Goal: Transaction & Acquisition: Book appointment/travel/reservation

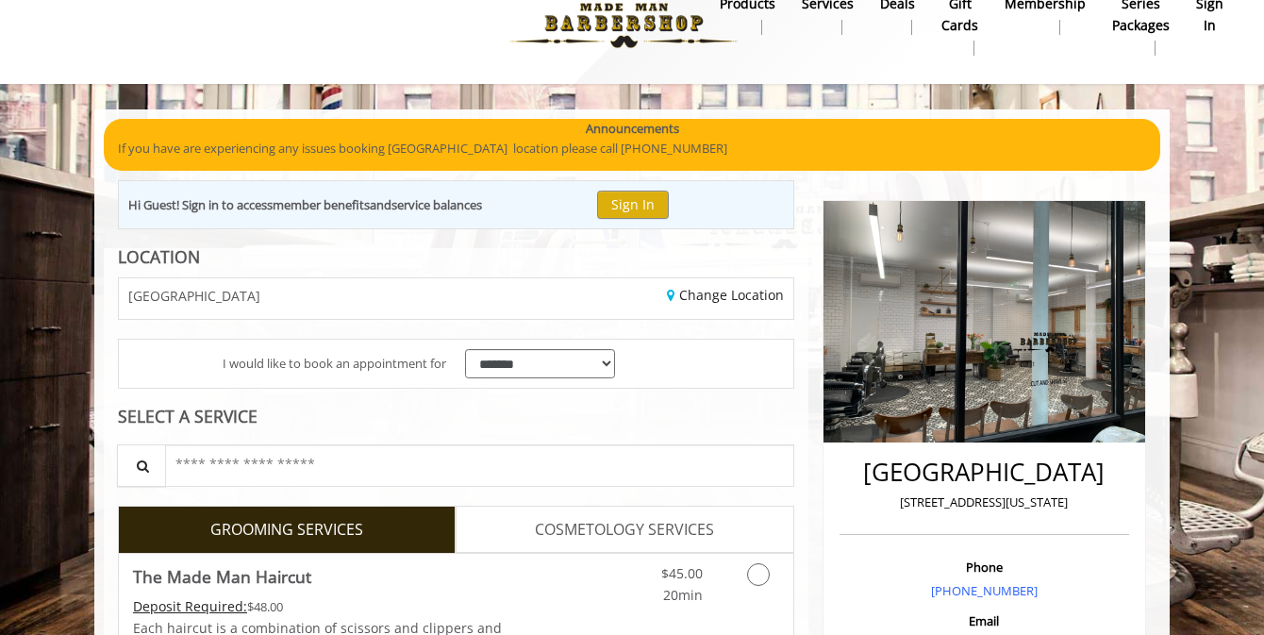
scroll to position [38, 0]
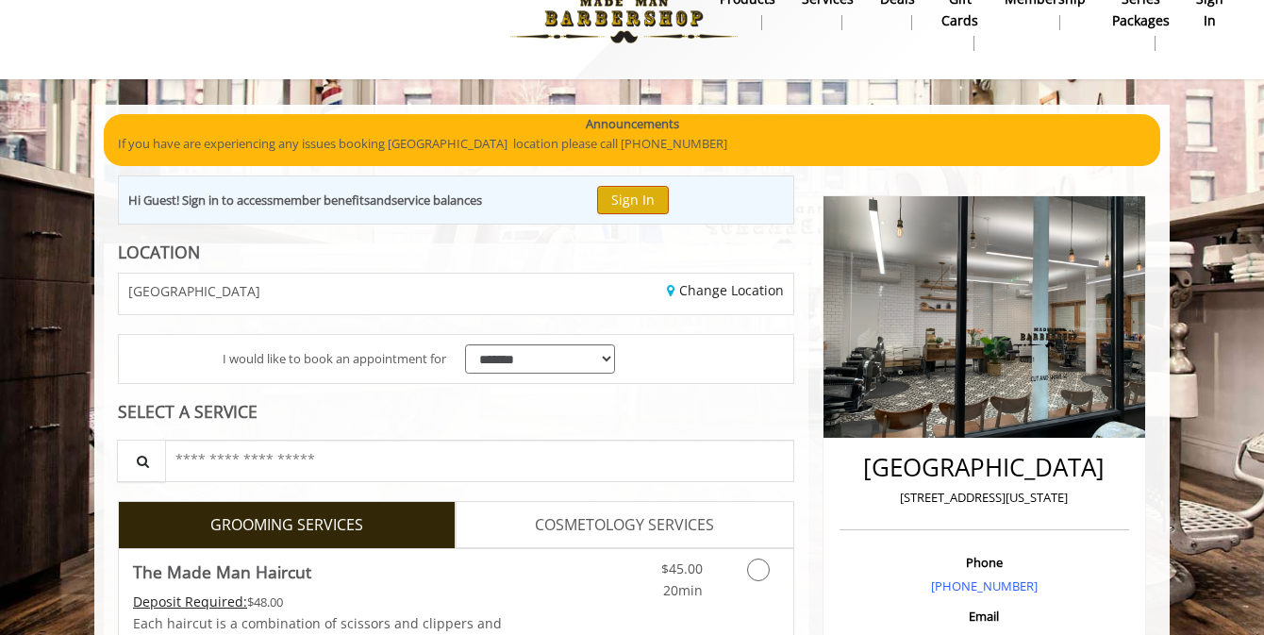
click at [645, 195] on button "Sign In" at bounding box center [633, 199] width 72 height 27
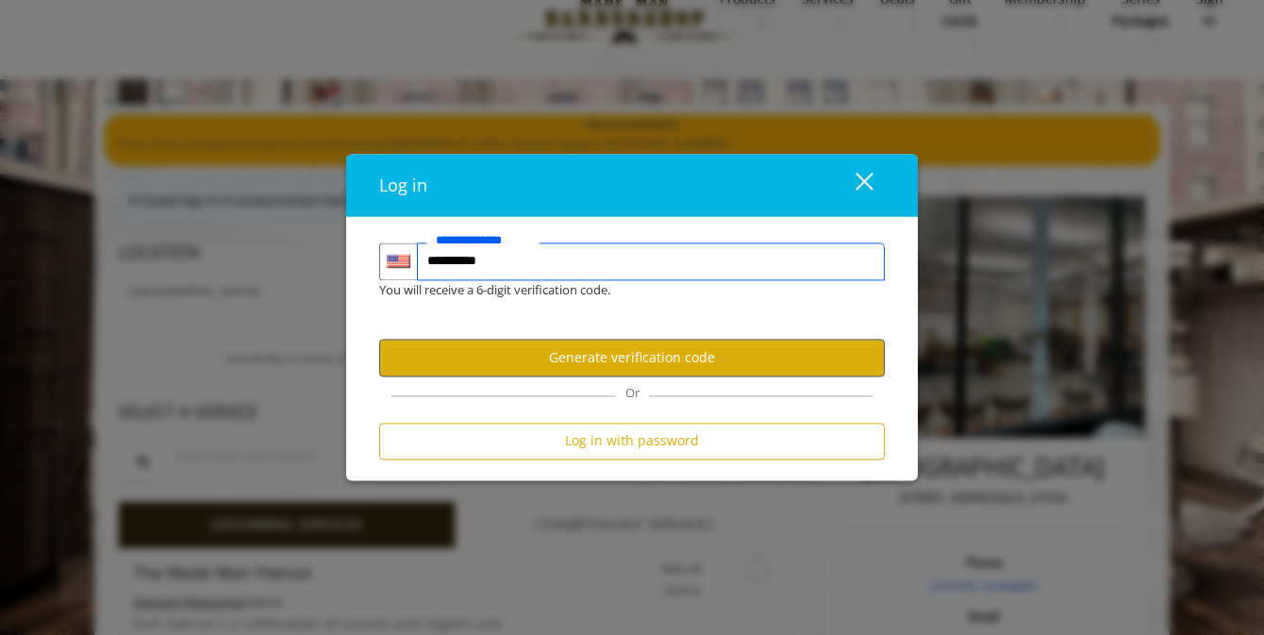
type input "**********"
click at [689, 354] on button "Generate verification code" at bounding box center [632, 358] width 506 height 37
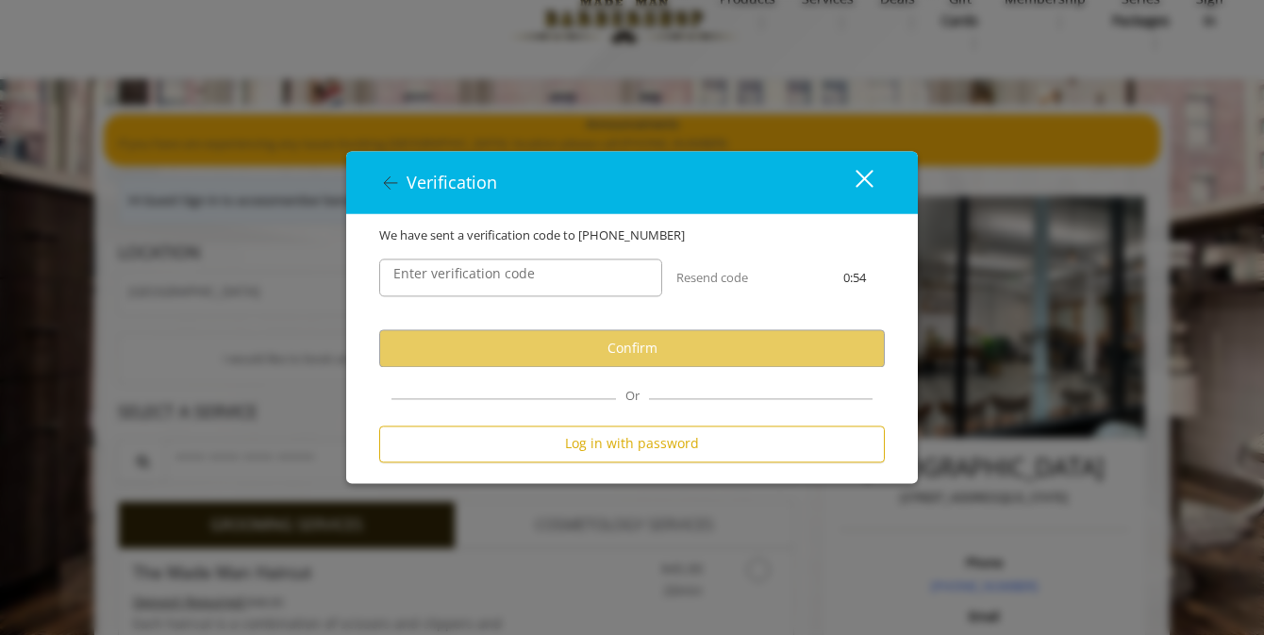
click at [522, 276] on label "Enter verification code" at bounding box center [464, 274] width 160 height 21
click at [522, 276] on input "Enter verification code" at bounding box center [520, 279] width 283 height 38
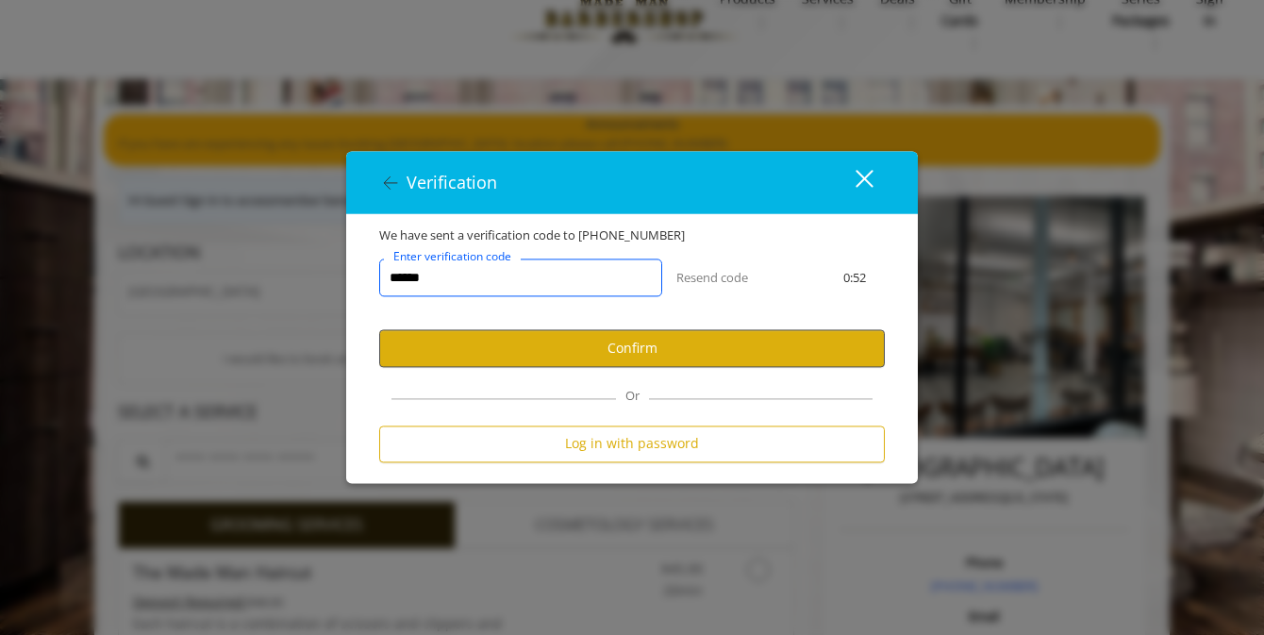
type input "******"
click at [597, 346] on button "Confirm" at bounding box center [632, 348] width 506 height 37
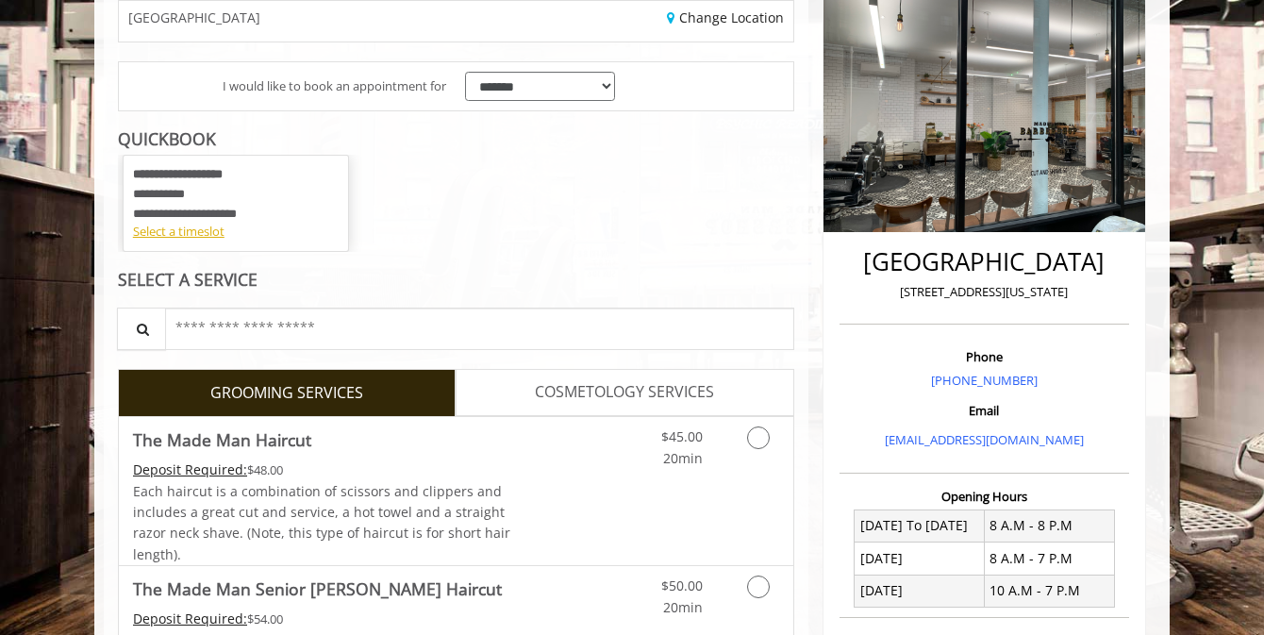
scroll to position [223, 0]
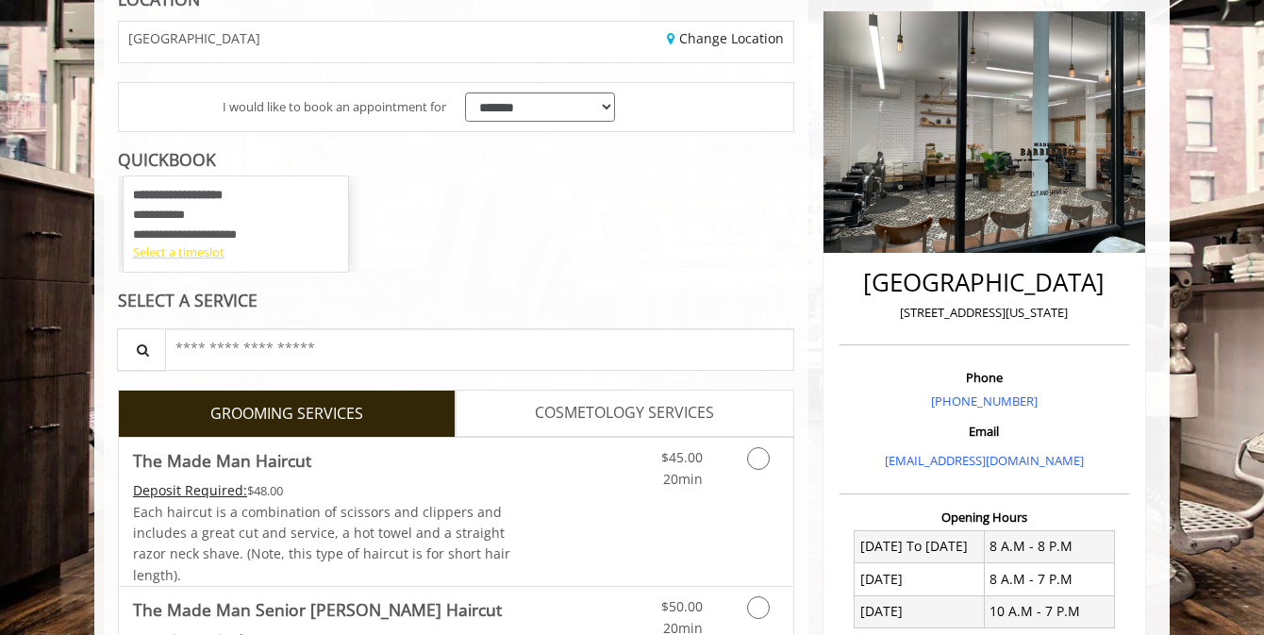
click at [219, 254] on div "Select a timeslot" at bounding box center [236, 253] width 206 height 20
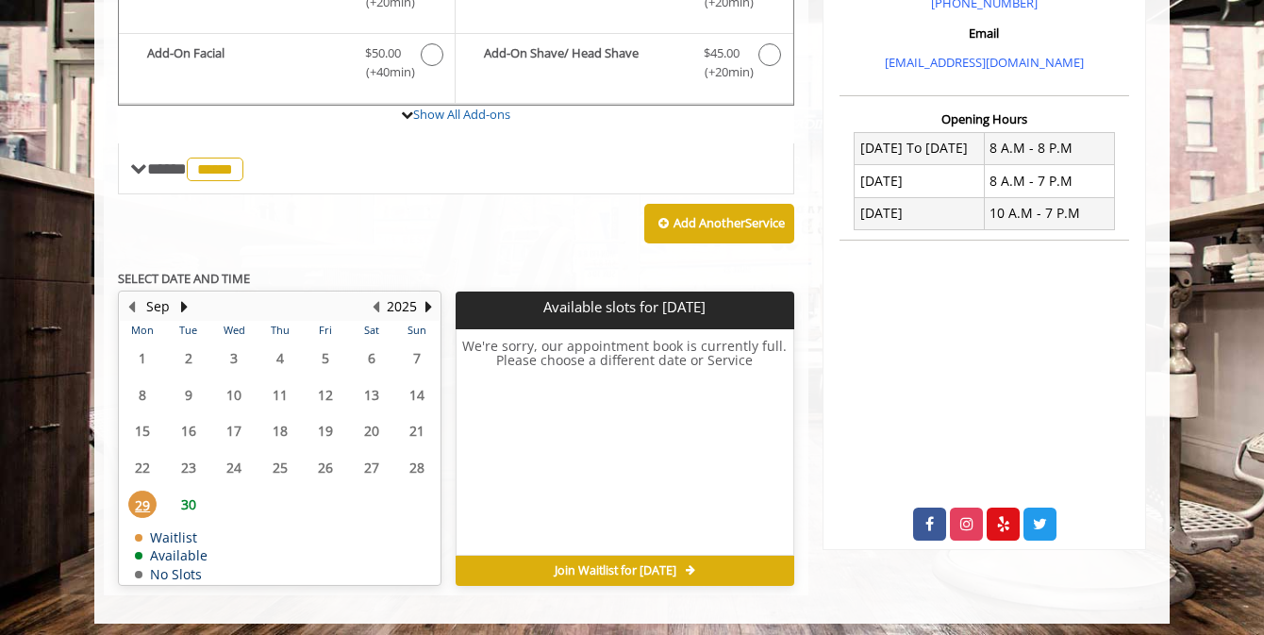
scroll to position [619, 0]
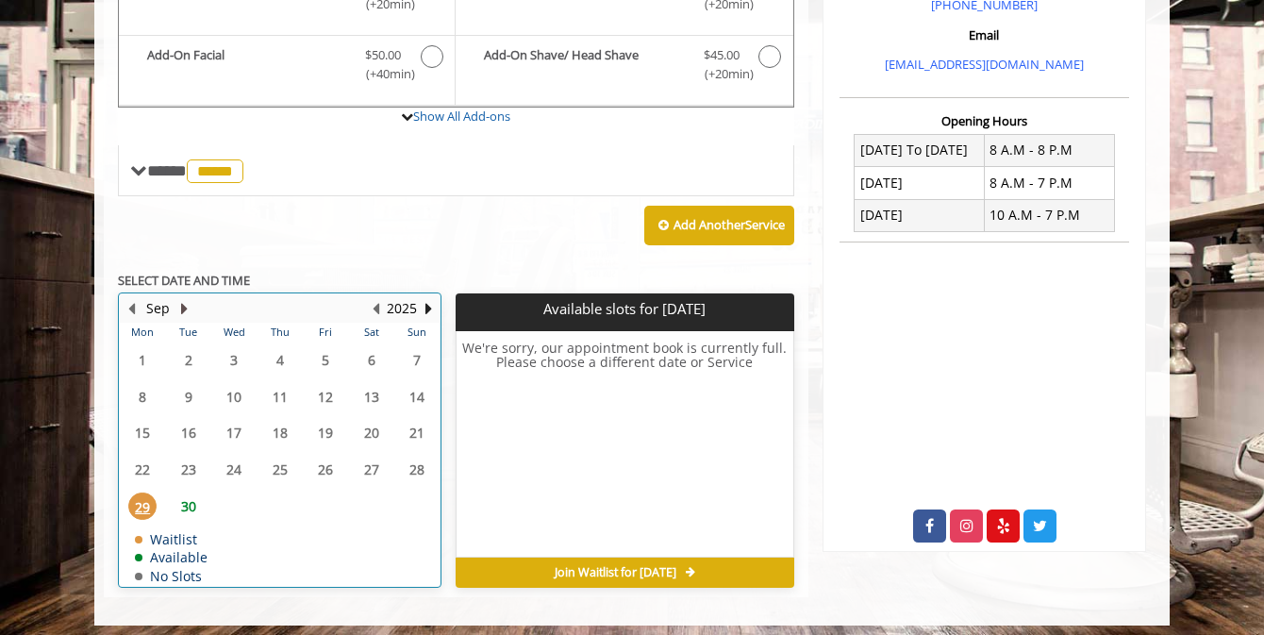
click at [182, 298] on button "Next Month" at bounding box center [183, 308] width 15 height 21
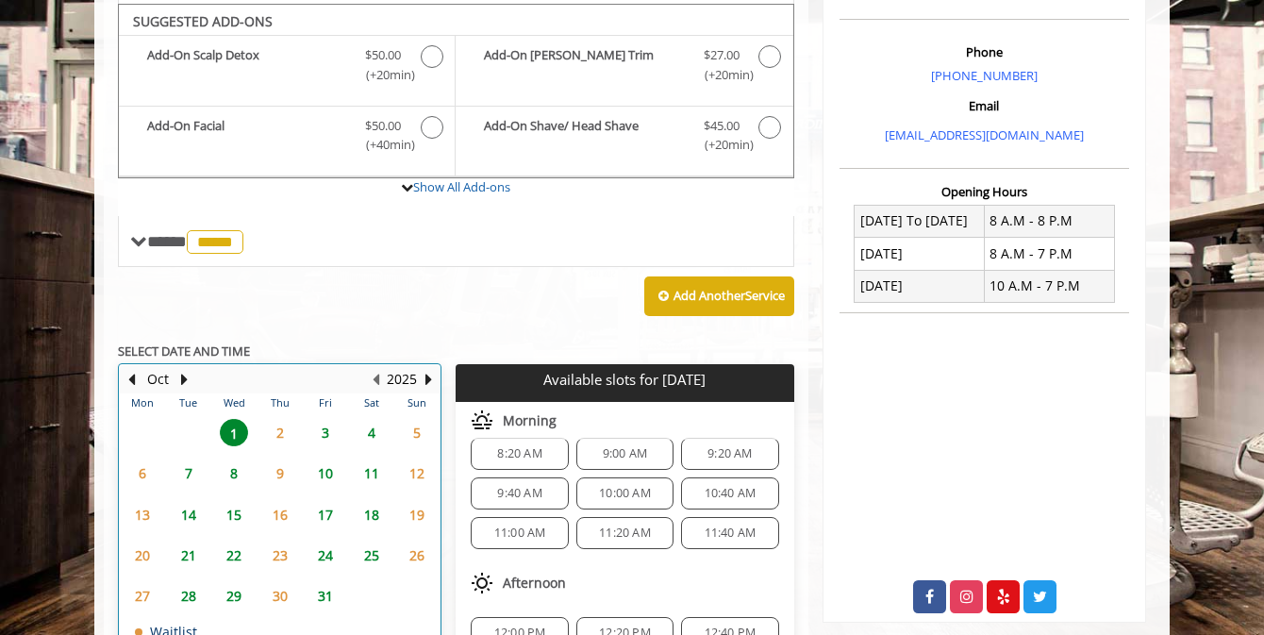
scroll to position [16, 0]
click at [714, 487] on span "10:40 AM" at bounding box center [731, 494] width 52 height 15
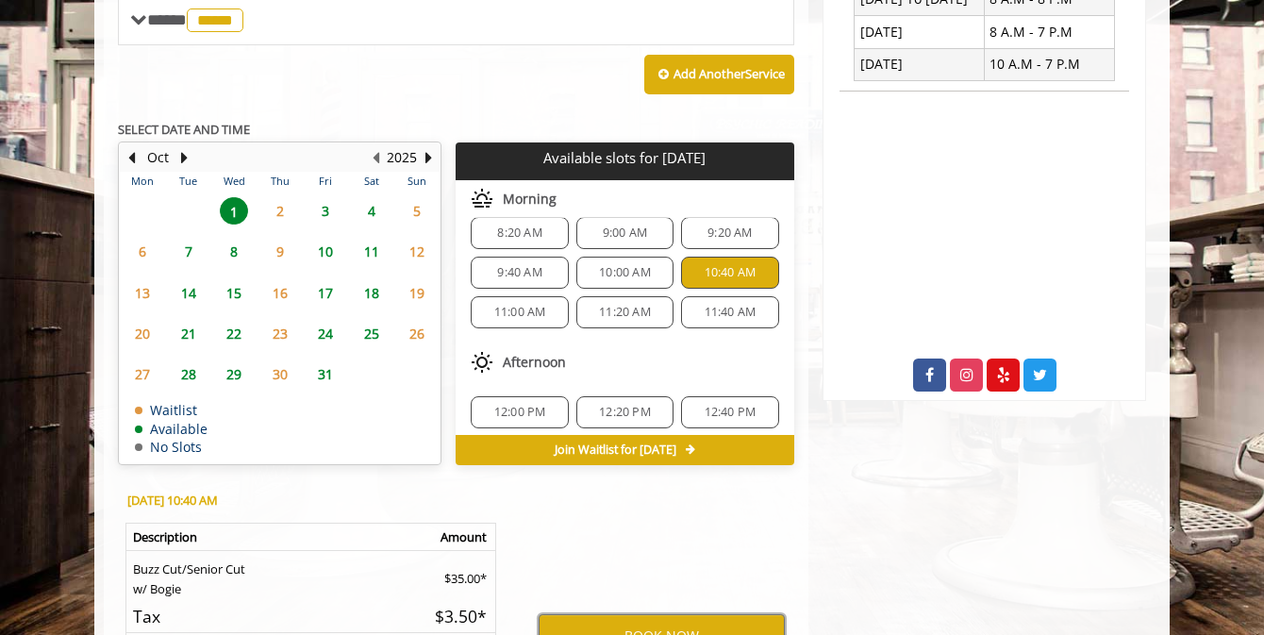
scroll to position [751, 0]
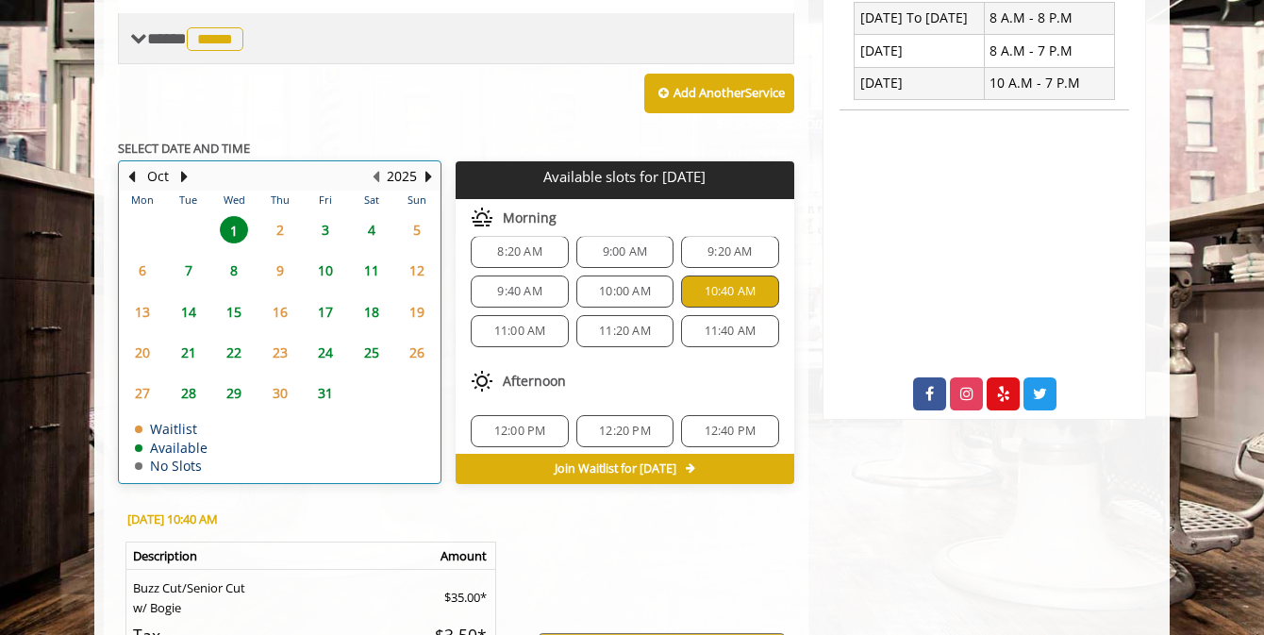
click at [129, 166] on button "Previous Month" at bounding box center [131, 176] width 15 height 21
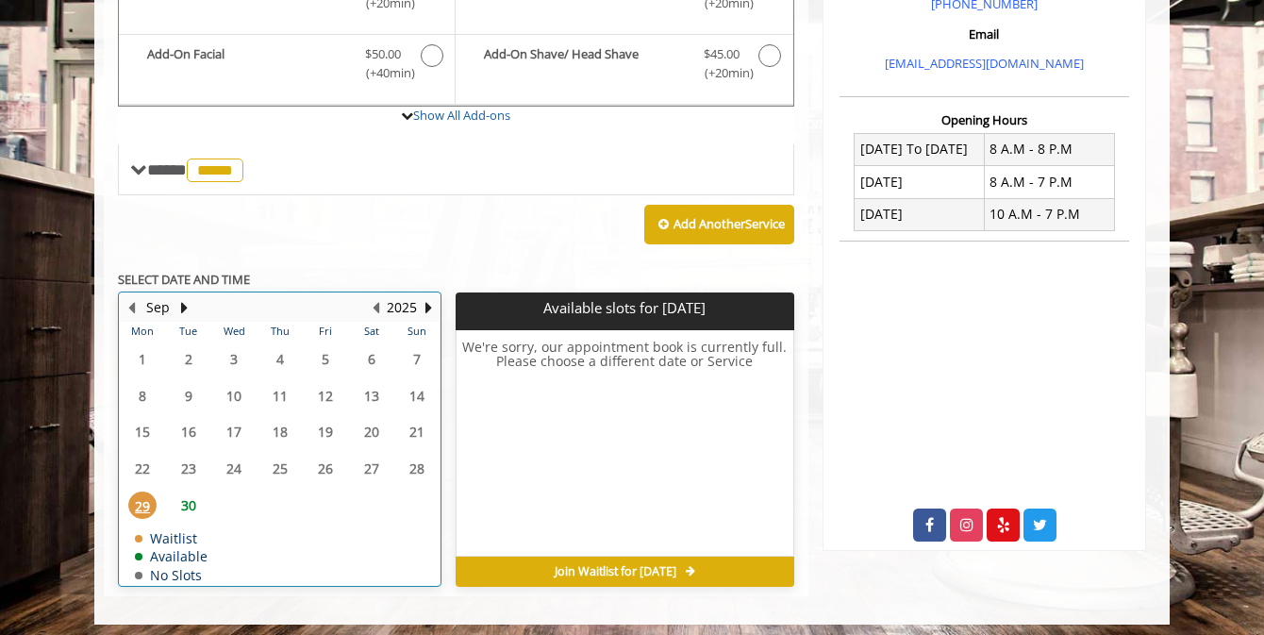
scroll to position [619, 0]
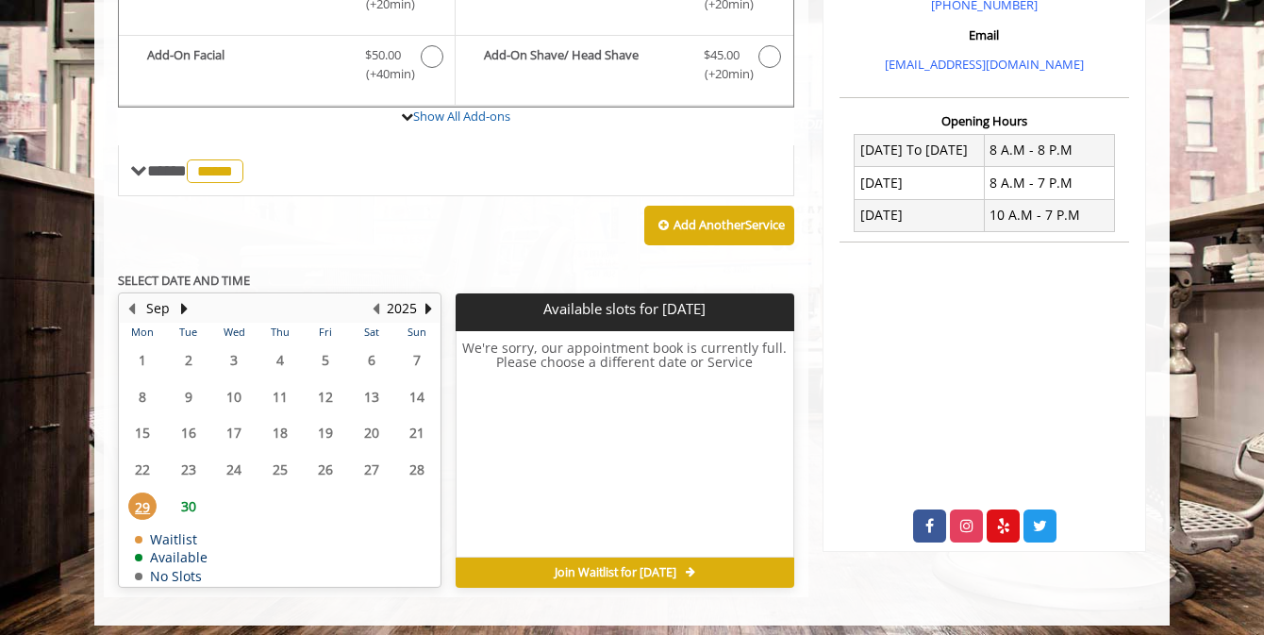
click at [192, 501] on span "30" at bounding box center [189, 506] width 28 height 27
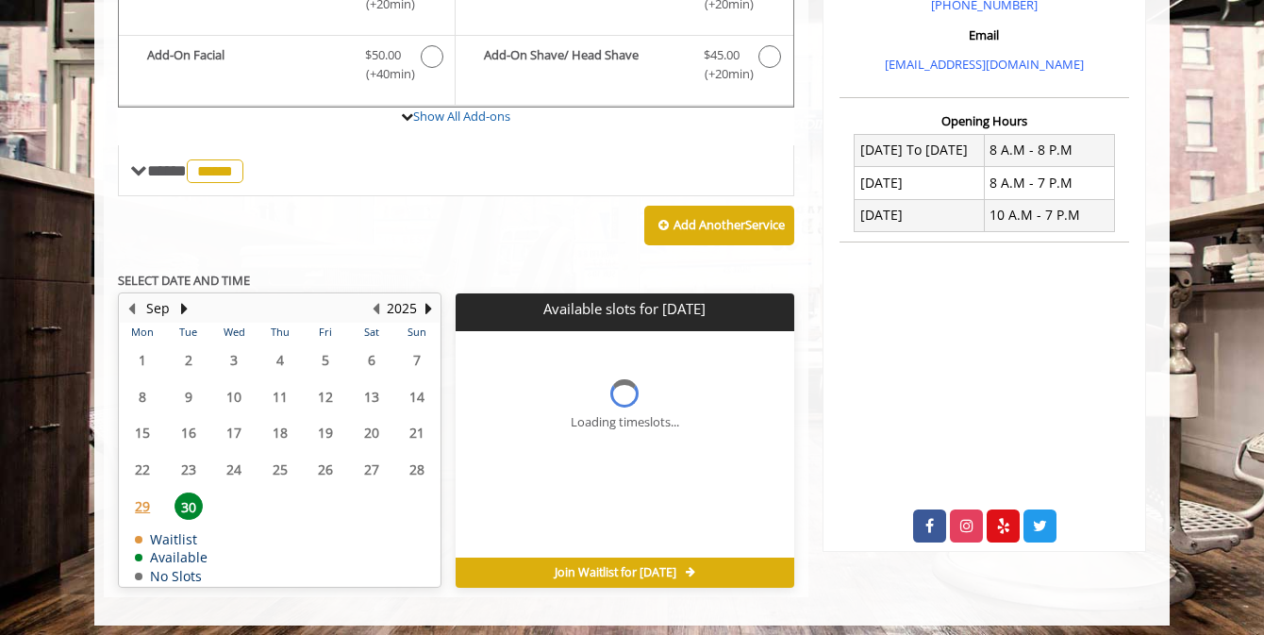
scroll to position [647, 0]
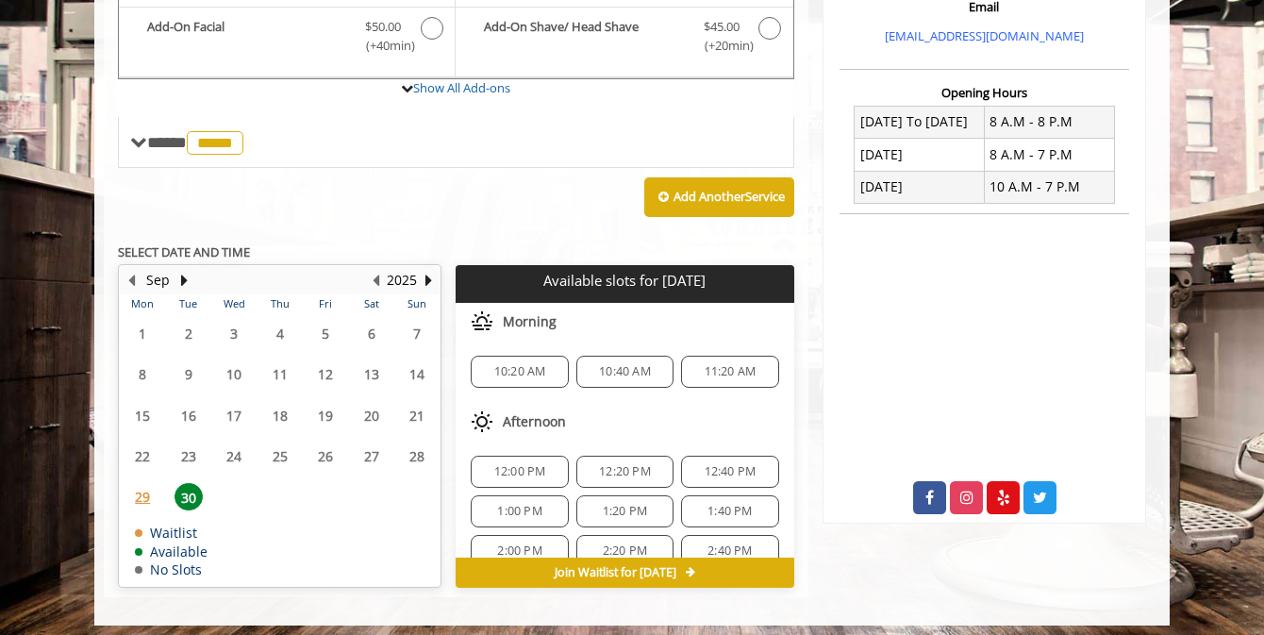
click at [622, 364] on span "10:40 AM" at bounding box center [625, 371] width 52 height 15
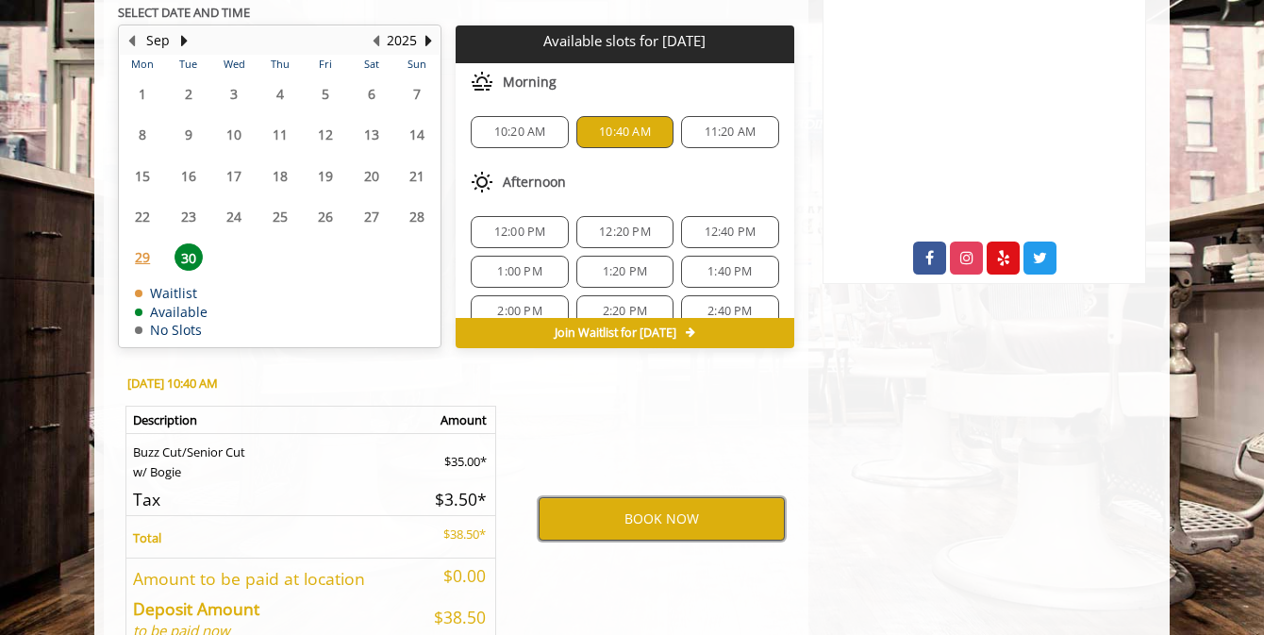
scroll to position [885, 0]
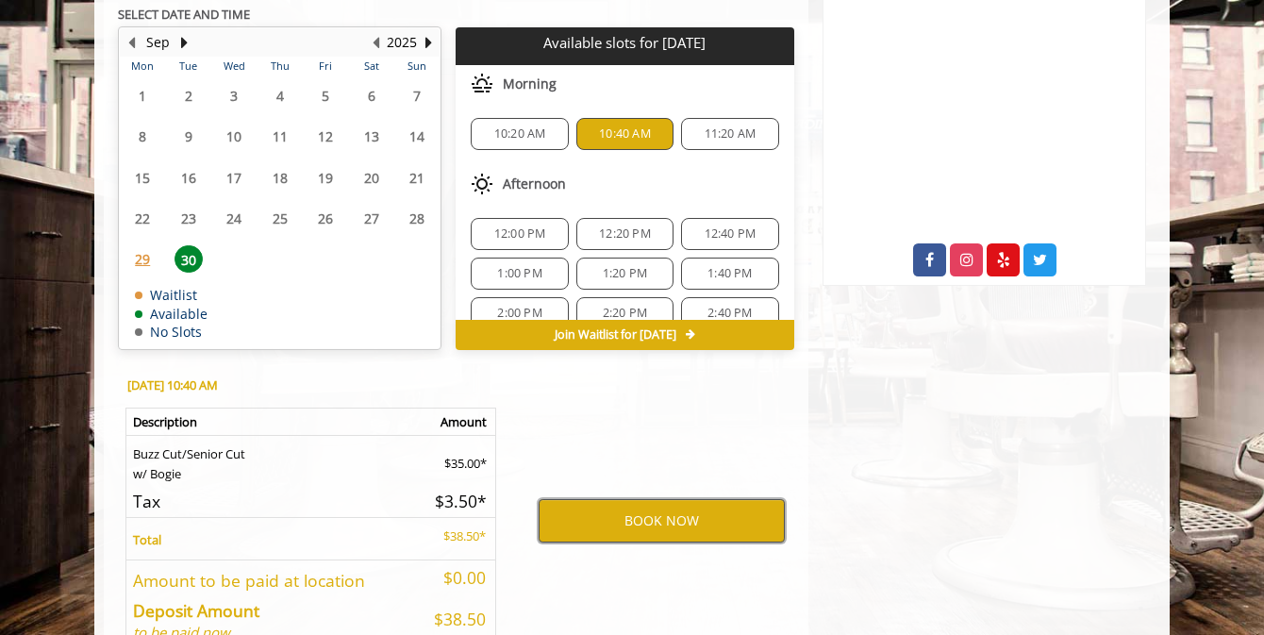
click at [662, 508] on button "BOOK NOW" at bounding box center [662, 520] width 246 height 43
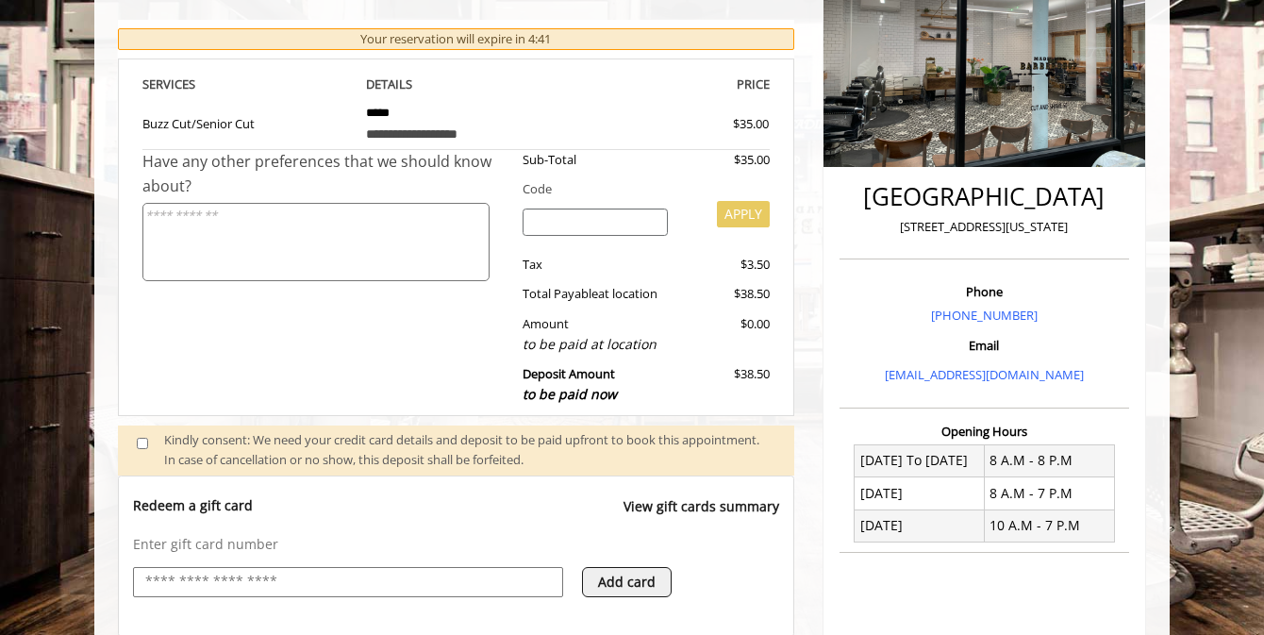
scroll to position [738, 0]
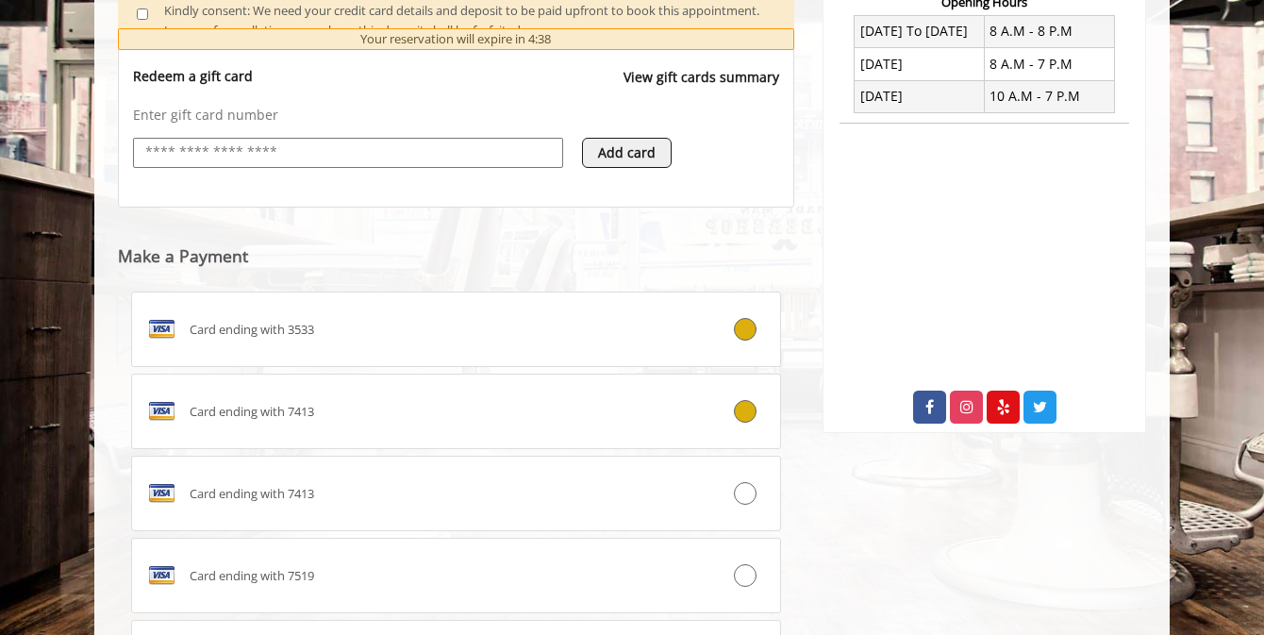
click at [468, 406] on div "Card ending with 7413" at bounding box center [402, 411] width 540 height 30
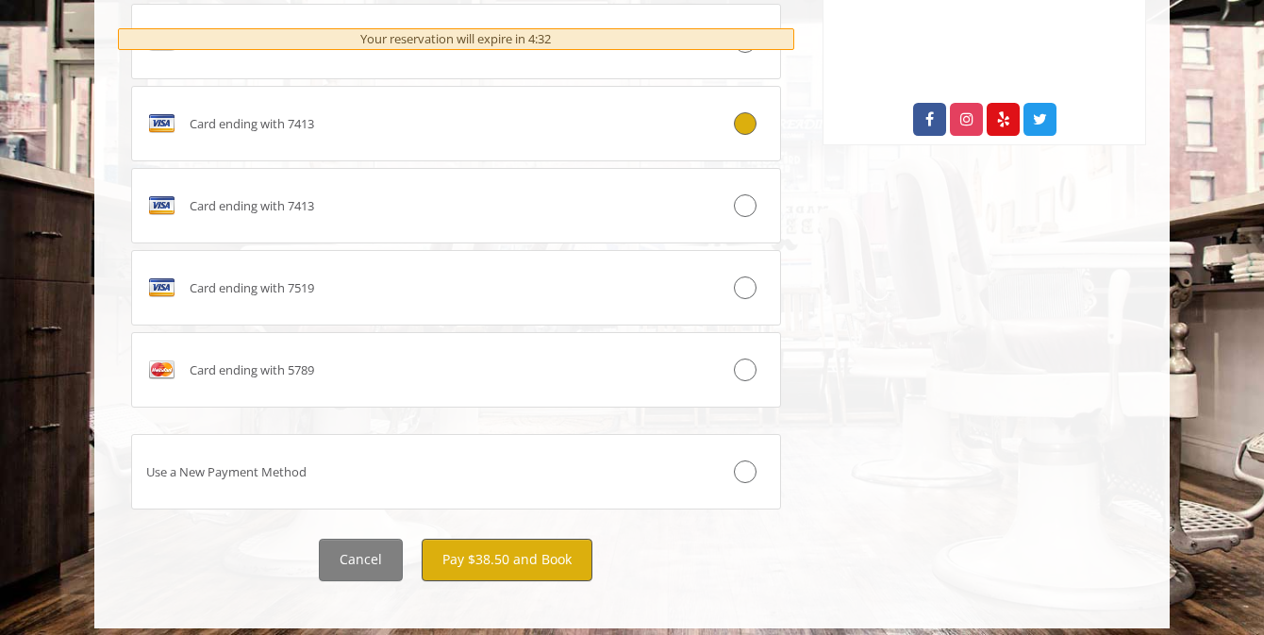
click at [505, 550] on button "Pay $38.50 and Book" at bounding box center [507, 560] width 171 height 42
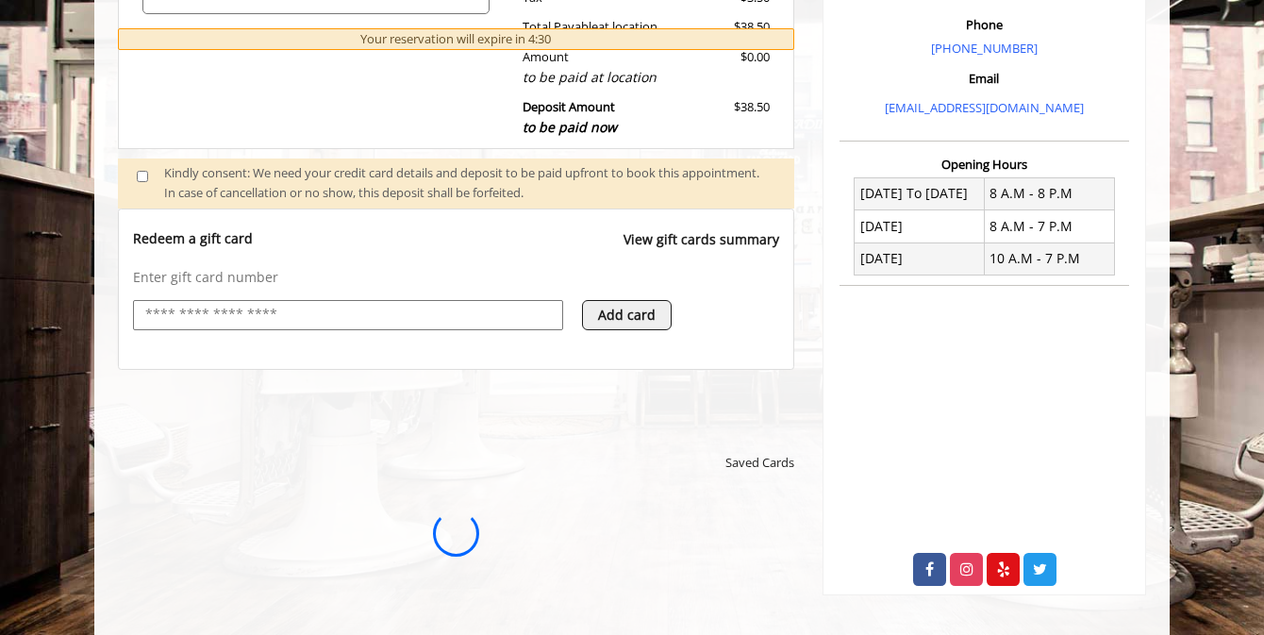
scroll to position [0, 0]
